Goal: Task Accomplishment & Management: Manage account settings

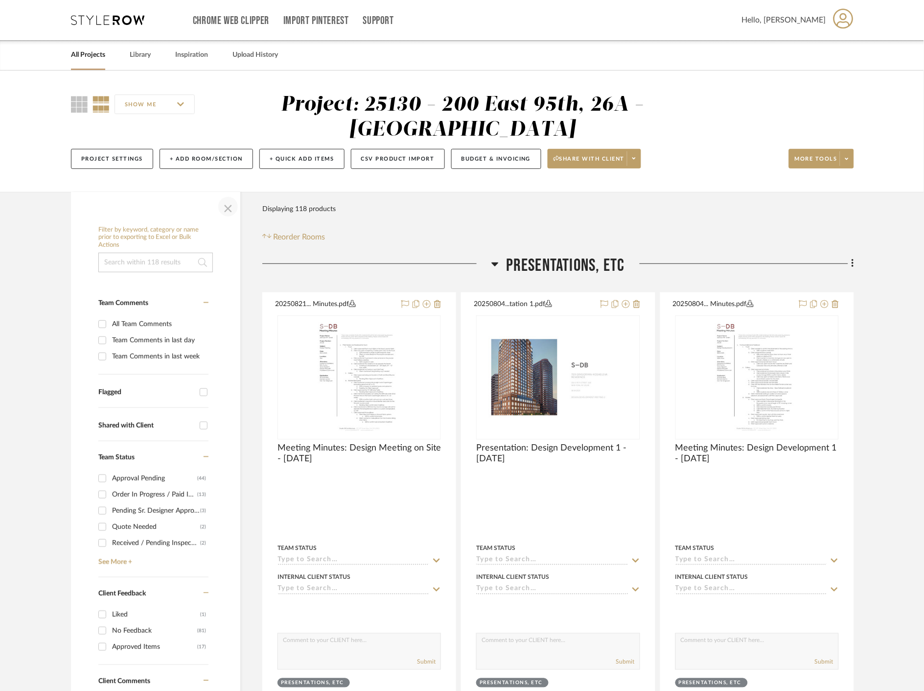
drag, startPoint x: 236, startPoint y: 209, endPoint x: 230, endPoint y: 206, distance: 7.0
click at [234, 207] on span "button" at bounding box center [227, 206] width 23 height 23
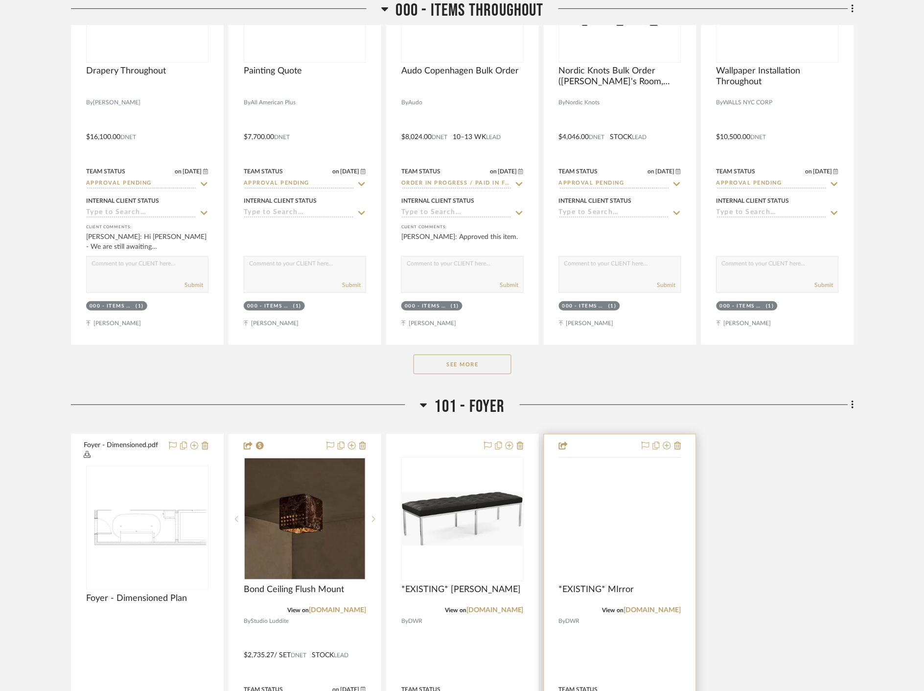
scroll to position [1088, 0]
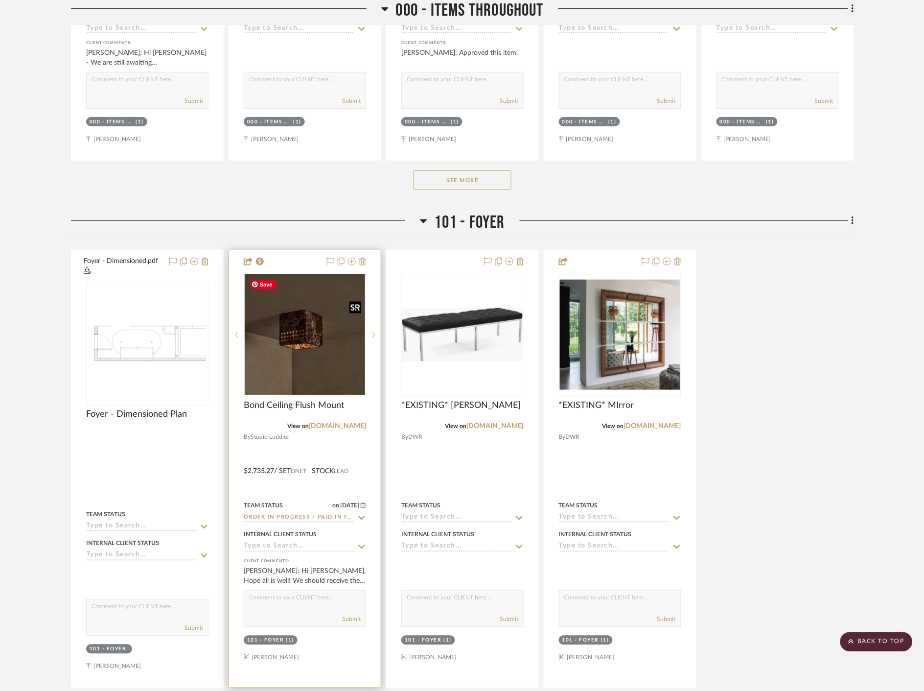
click at [0, 0] on img at bounding box center [0, 0] width 0 height 0
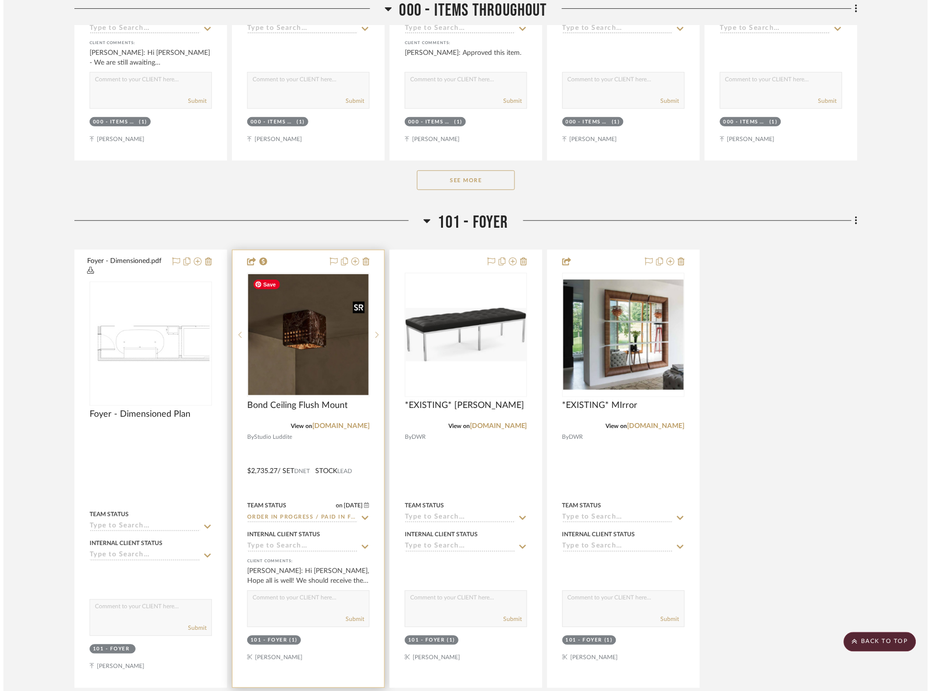
scroll to position [0, 0]
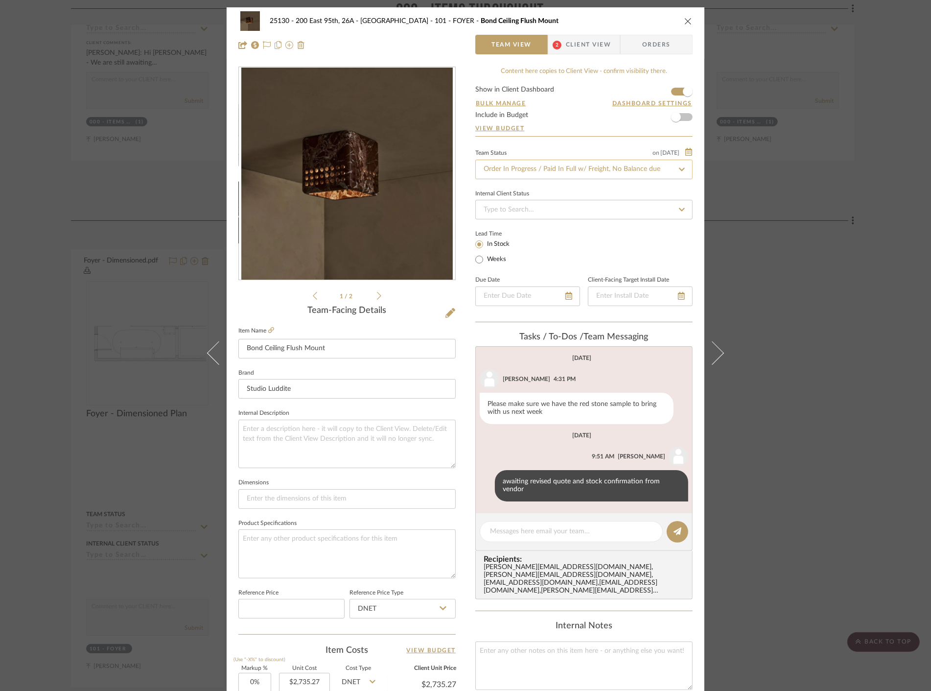
click at [624, 170] on input "Order In Progress / Paid In Full w/ Freight, No Balance due" at bounding box center [583, 170] width 217 height 20
type input "SHIPPED"
click at [599, 228] on div "Shipped / In Transit" at bounding box center [580, 220] width 216 height 25
type input "[DATE]"
type input "Shipped / In Transit"
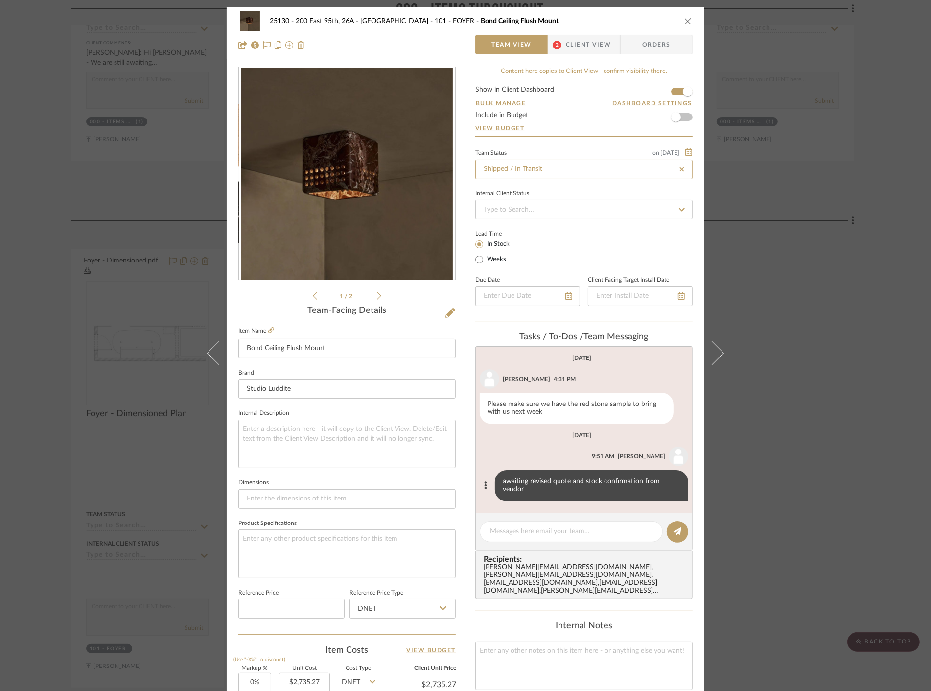
type input "[DATE]"
type input "Shipped / In Transit"
click at [571, 528] on textarea at bounding box center [571, 531] width 163 height 10
type textarea "f"
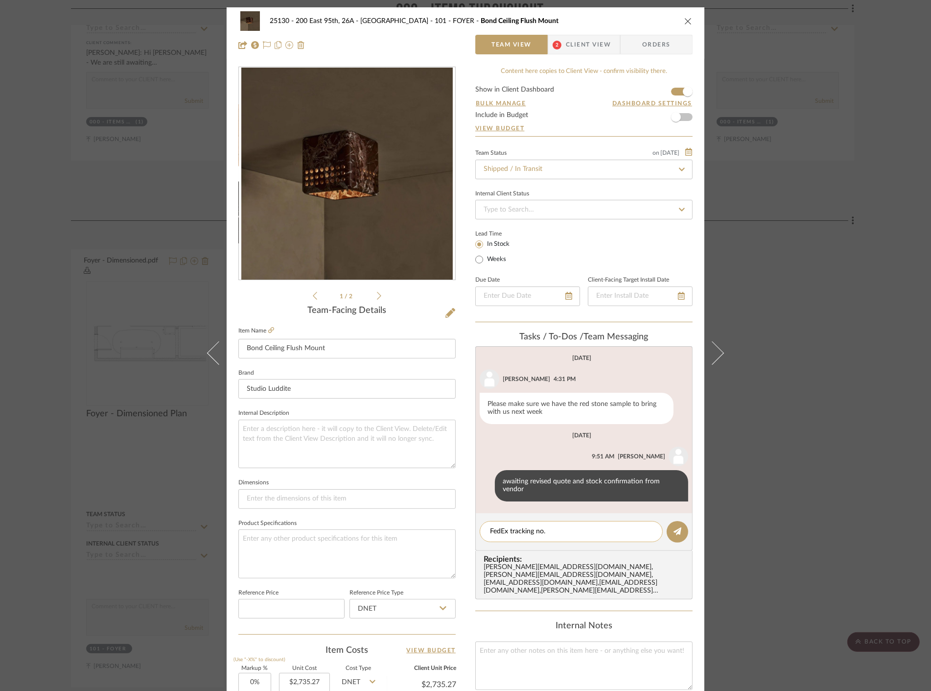
paste textarea "[URL][DOMAIN_NAME]"
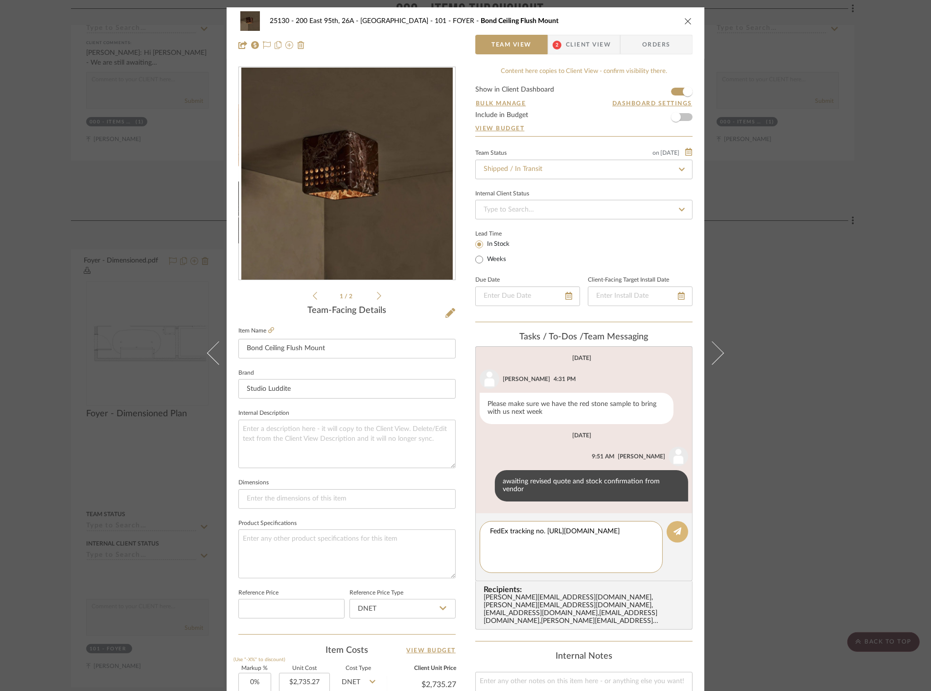
type textarea "FedEx tracking no. [URL][DOMAIN_NAME]"
click at [674, 527] on icon at bounding box center [678, 531] width 8 height 8
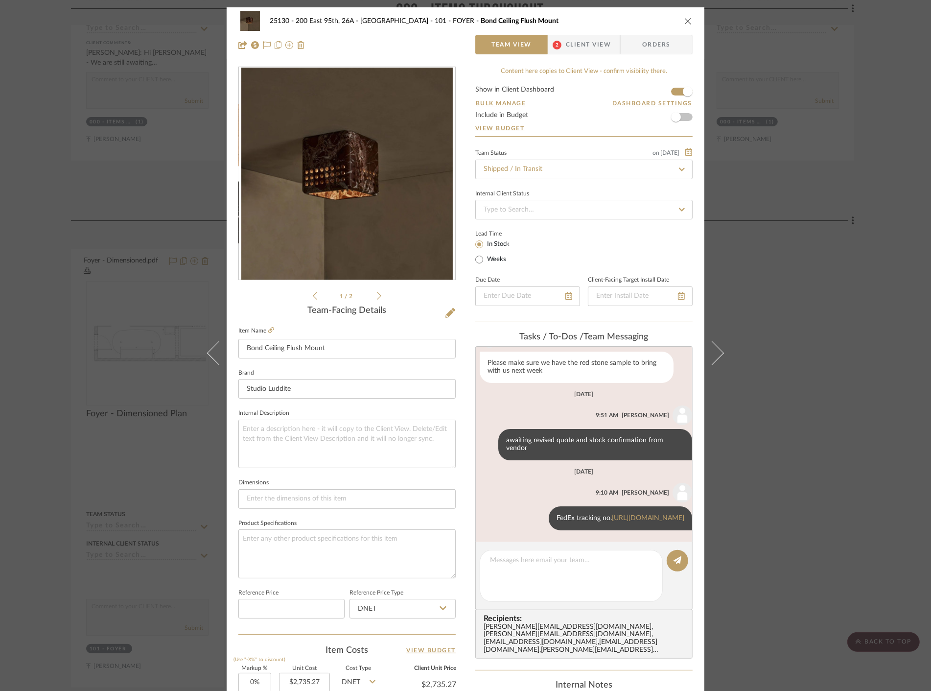
scroll to position [58, 0]
click at [596, 42] on span "Client View" at bounding box center [588, 45] width 45 height 20
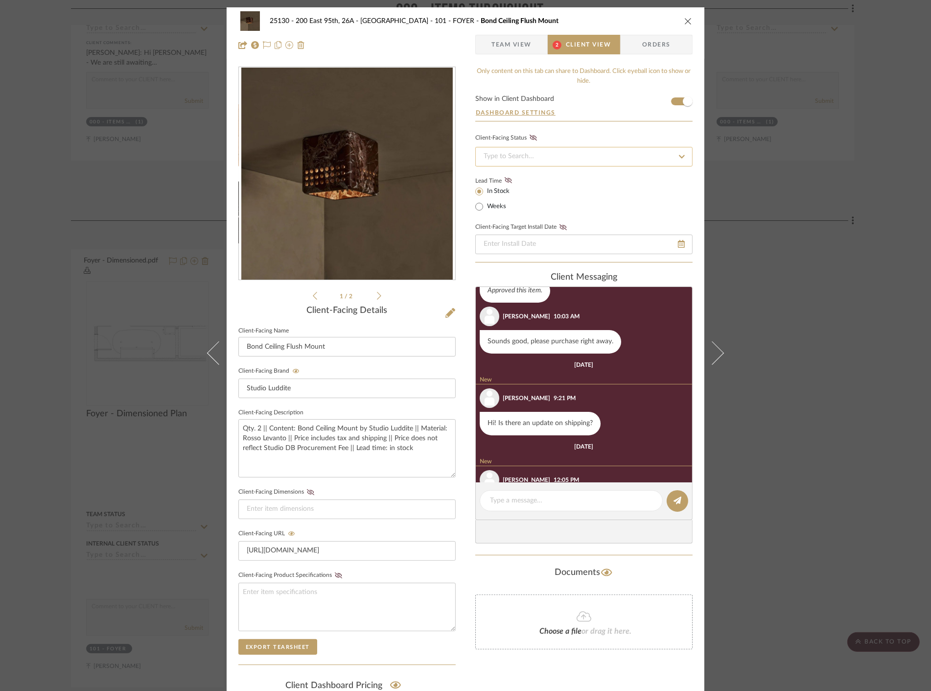
scroll to position [345, 0]
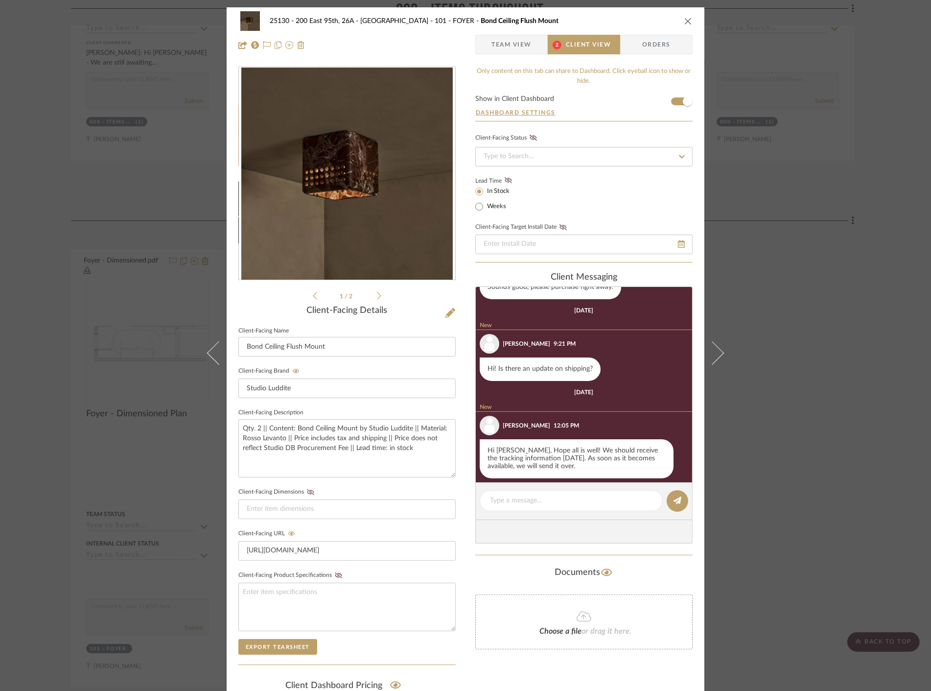
click at [687, 17] on button "close" at bounding box center [688, 21] width 9 height 9
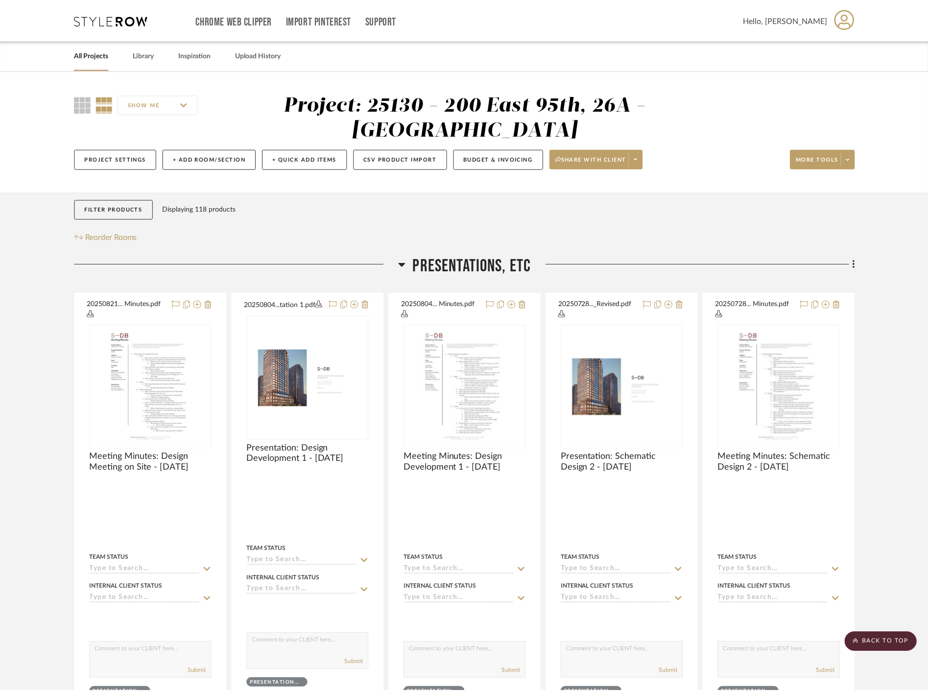
scroll to position [1088, 0]
